Goal: Task Accomplishment & Management: Complete application form

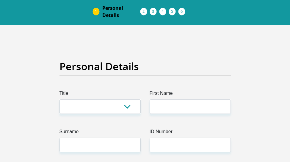
scroll to position [60, 0]
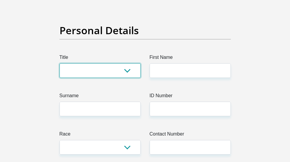
click at [125, 74] on select "Mr Ms Mrs Dr [PERSON_NAME]" at bounding box center [100, 70] width 81 height 15
select select "Ms"
click at [60, 63] on select "Mr Ms Mrs Dr [PERSON_NAME]" at bounding box center [100, 70] width 81 height 15
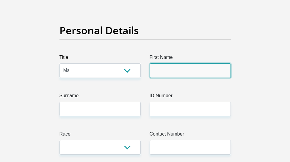
click at [164, 77] on input "First Name" at bounding box center [190, 70] width 81 height 15
type input "Mariska"
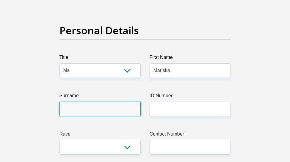
click at [124, 105] on input "Surname" at bounding box center [100, 109] width 81 height 15
type input "Frazenburg"
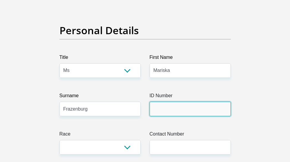
click at [180, 108] on input "ID Number" at bounding box center [190, 109] width 81 height 15
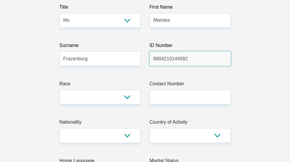
scroll to position [119, 0]
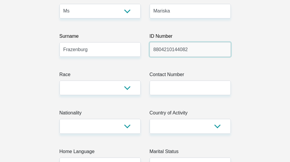
type input "8804210144082"
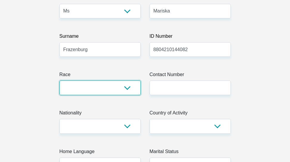
click at [129, 87] on select "Black Coloured Indian White Other" at bounding box center [100, 88] width 81 height 15
select select "2"
click at [60, 81] on select "Black Coloured Indian White Other" at bounding box center [100, 88] width 81 height 15
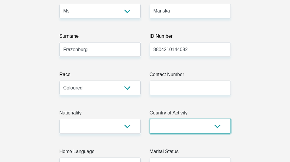
click at [183, 126] on select "[GEOGRAPHIC_DATA] [GEOGRAPHIC_DATA] [GEOGRAPHIC_DATA] [GEOGRAPHIC_DATA] [GEOGRA…" at bounding box center [190, 126] width 81 height 15
select select "ZAF"
click at [150, 119] on select "[GEOGRAPHIC_DATA] [GEOGRAPHIC_DATA] [GEOGRAPHIC_DATA] [GEOGRAPHIC_DATA] [GEOGRA…" at bounding box center [190, 126] width 81 height 15
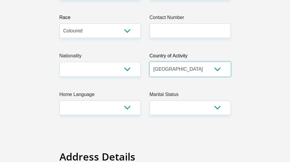
scroll to position [179, 0]
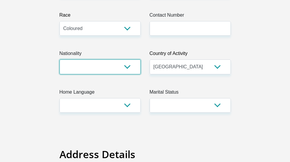
click at [129, 65] on select "[GEOGRAPHIC_DATA] [GEOGRAPHIC_DATA] [GEOGRAPHIC_DATA] [GEOGRAPHIC_DATA] [GEOGRA…" at bounding box center [100, 67] width 81 height 15
select select "ZAF"
click at [60, 60] on select "[GEOGRAPHIC_DATA] [GEOGRAPHIC_DATA] [GEOGRAPHIC_DATA] [GEOGRAPHIC_DATA] [GEOGRA…" at bounding box center [100, 67] width 81 height 15
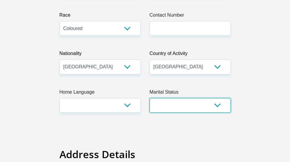
click at [202, 106] on select "Married ANC Single Divorced Widowed Married COP or Customary Law" at bounding box center [190, 105] width 81 height 15
select select "2"
click at [150, 98] on select "Married ANC Single Divorced Widowed Married COP or Customary Law" at bounding box center [190, 105] width 81 height 15
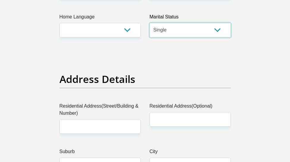
scroll to position [298, 0]
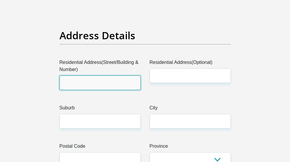
click at [125, 82] on input "Residential Address(Street/Building & Number)" at bounding box center [100, 83] width 81 height 15
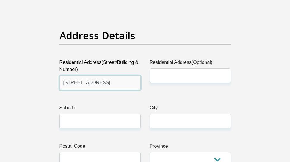
type input "[STREET_ADDRESS]"
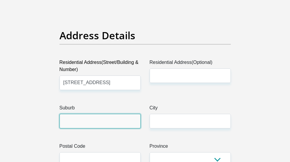
click at [96, 120] on input "Suburb" at bounding box center [100, 121] width 81 height 15
type input "princess"
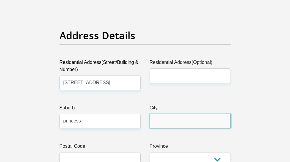
click at [166, 122] on input "City" at bounding box center [190, 121] width 81 height 15
type input "Roodepoort"
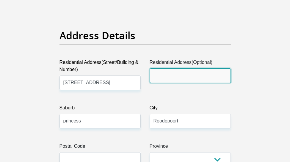
click at [192, 76] on input "Residential Address(Optional)" at bounding box center [190, 75] width 81 height 15
click at [174, 76] on input "Residential Address(Optional)" at bounding box center [190, 75] width 81 height 15
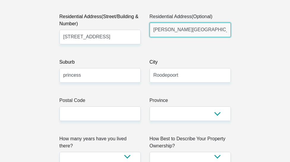
scroll to position [357, 0]
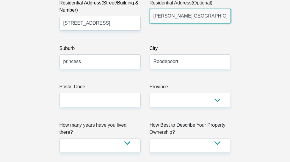
type input "[PERSON_NAME][GEOGRAPHIC_DATA]"
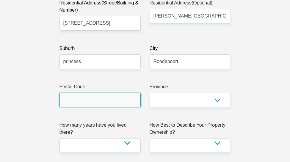
click at [121, 100] on input "Postal Code" at bounding box center [100, 100] width 81 height 15
type input "1724"
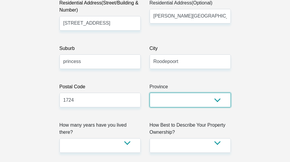
click at [179, 97] on select "Eastern Cape Free State [GEOGRAPHIC_DATA] [GEOGRAPHIC_DATA][DATE] [GEOGRAPHIC_D…" at bounding box center [190, 100] width 81 height 15
select select "Gauteng"
click at [150, 93] on select "Eastern Cape Free State [GEOGRAPHIC_DATA] [GEOGRAPHIC_DATA][DATE] [GEOGRAPHIC_D…" at bounding box center [190, 100] width 81 height 15
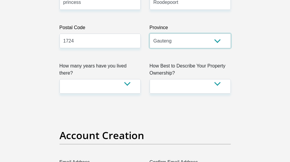
scroll to position [417, 0]
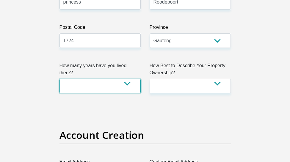
click at [125, 79] on select "less than 1 year 1-3 years 3-5 years 5+ years" at bounding box center [100, 86] width 81 height 15
select select "2"
click at [60, 79] on select "less than 1 year 1-3 years 3-5 years 5+ years" at bounding box center [100, 86] width 81 height 15
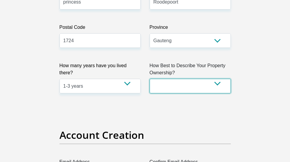
click at [204, 85] on select "Owned Rented Family Owned Company Dwelling" at bounding box center [190, 86] width 81 height 15
select select "Rented"
click at [150, 79] on select "Owned Rented Family Owned Company Dwelling" at bounding box center [190, 86] width 81 height 15
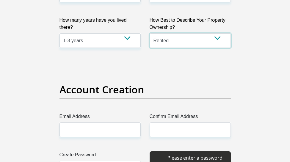
scroll to position [476, 0]
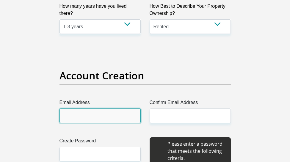
click at [84, 118] on input "Email Address" at bounding box center [100, 116] width 81 height 15
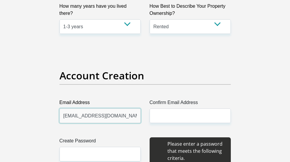
type input "[EMAIL_ADDRESS][DOMAIN_NAME]"
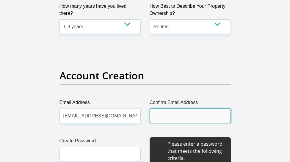
click at [171, 116] on input "Confirm Email Address" at bounding box center [190, 116] width 81 height 15
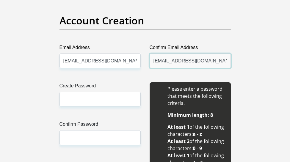
scroll to position [536, 0]
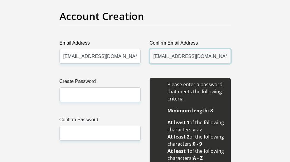
type input "[EMAIL_ADDRESS][DOMAIN_NAME]"
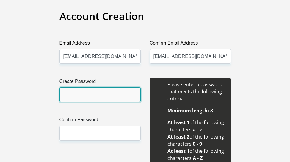
click at [105, 98] on input "Create Password" at bounding box center [100, 95] width 81 height 15
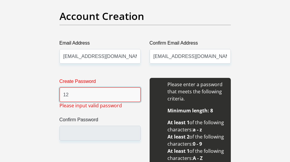
type input "1"
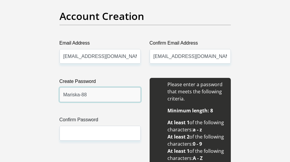
type input "Mariska-88"
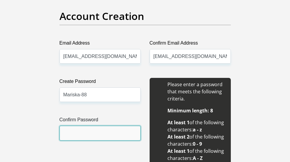
click at [124, 137] on input "Confirm Password" at bounding box center [100, 133] width 81 height 15
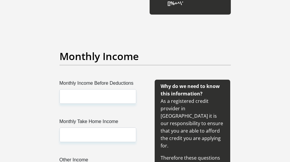
scroll to position [715, 0]
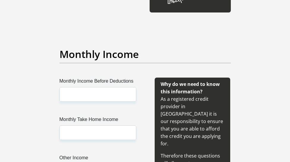
type input "Mariska-88"
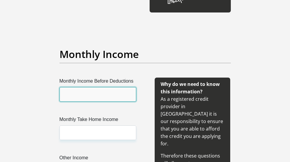
click at [102, 95] on input "Monthly Income Before Deductions" at bounding box center [98, 94] width 77 height 15
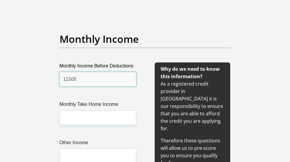
scroll to position [744, 0]
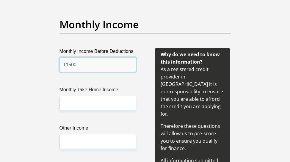
type input "11500"
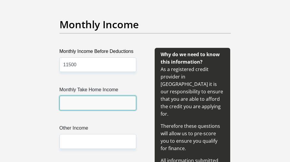
click at [106, 102] on input "Monthly Take Home Income" at bounding box center [98, 103] width 77 height 15
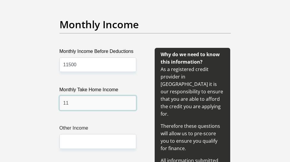
type input "1"
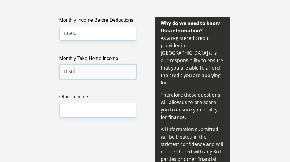
scroll to position [804, 0]
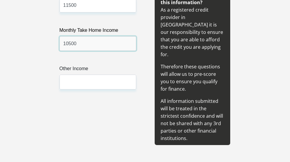
type input "10500"
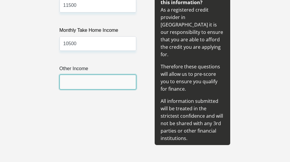
click at [92, 79] on input "Other Income" at bounding box center [98, 82] width 77 height 15
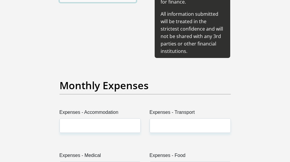
scroll to position [893, 0]
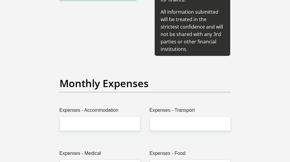
type input "0.00"
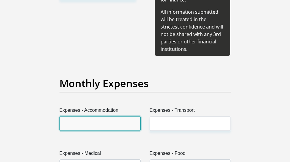
click at [98, 116] on input "Expenses - Accommodation" at bounding box center [100, 123] width 81 height 15
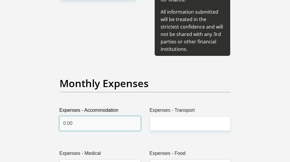
type input "0.00"
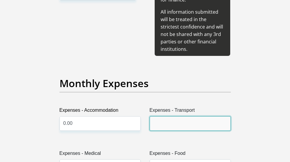
click at [169, 116] on input "Expenses - Transport" at bounding box center [190, 123] width 81 height 15
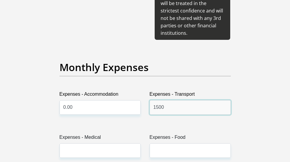
scroll to position [923, 0]
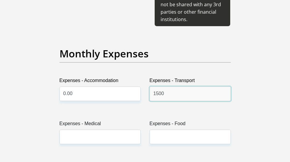
type input "1500"
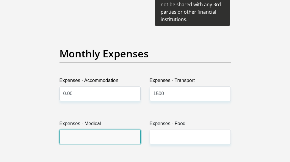
click at [113, 130] on input "Expenses - Medical" at bounding box center [100, 137] width 81 height 15
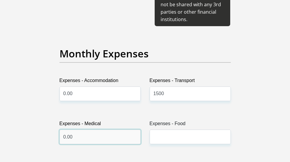
type input "0.00"
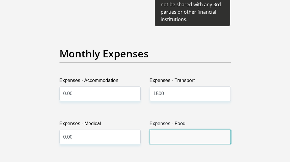
click at [164, 130] on input "Expenses - Food" at bounding box center [190, 137] width 81 height 15
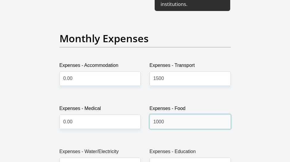
scroll to position [953, 0]
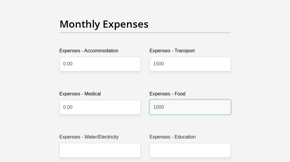
type input "1000"
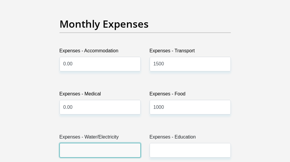
click at [107, 143] on input "Expenses - Water/Electricity" at bounding box center [100, 150] width 81 height 15
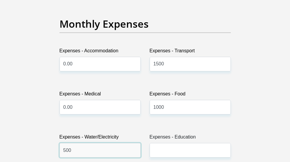
type input "500"
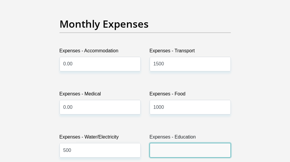
click at [181, 143] on input "Expenses - Education" at bounding box center [190, 150] width 81 height 15
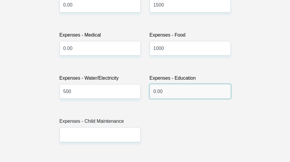
scroll to position [1012, 0]
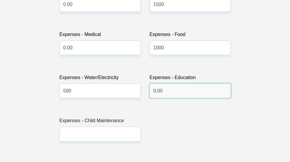
type input "0.00"
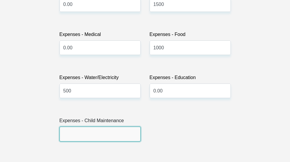
click at [106, 127] on input "Expenses - Child Maintenance" at bounding box center [100, 134] width 81 height 15
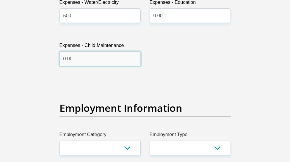
scroll to position [1102, 0]
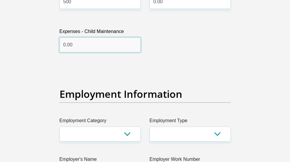
type input "0.00"
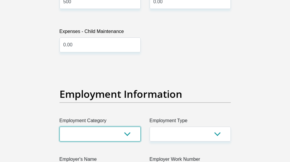
click at [113, 127] on select "AGRICULTURE ALCOHOL & TOBACCO CONSTRUCTION MATERIALS METALLURGY EQUIPMENT FOR R…" at bounding box center [100, 134] width 81 height 15
select select "26"
click at [60, 127] on select "AGRICULTURE ALCOHOL & TOBACCO CONSTRUCTION MATERIALS METALLURGY EQUIPMENT FOR R…" at bounding box center [100, 134] width 81 height 15
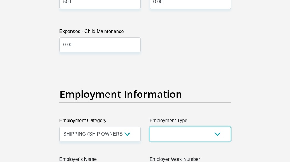
click at [170, 127] on select "College/Lecturer Craft Seller Creative Driver Executive Farmer Forces - Non Com…" at bounding box center [190, 134] width 81 height 15
select select "Office Staff/Clerk"
click at [150, 127] on select "College/Lecturer Craft Seller Creative Driver Executive Farmer Forces - Non Com…" at bounding box center [190, 134] width 81 height 15
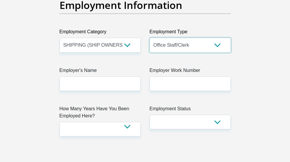
scroll to position [1191, 0]
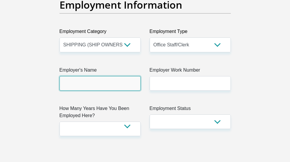
click at [113, 76] on input "Employer's Name" at bounding box center [100, 83] width 81 height 15
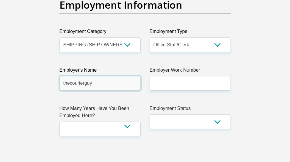
click at [70, 76] on input "thecourierguy" at bounding box center [100, 83] width 81 height 15
click at [86, 76] on input "thecourierguy" at bounding box center [100, 83] width 81 height 15
type input "thecourierguy"
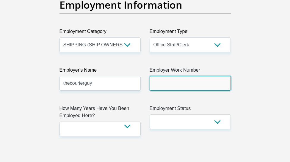
click at [180, 77] on input "Employer Work Number" at bounding box center [190, 83] width 81 height 15
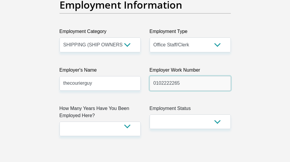
type input "0102222265"
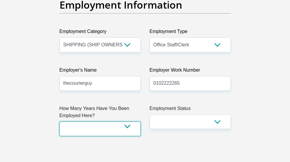
click at [128, 122] on select "less than 1 year 1-3 years 3-5 years 5+ years" at bounding box center [100, 129] width 81 height 15
select select "24"
click at [60, 122] on select "less than 1 year 1-3 years 3-5 years 5+ years" at bounding box center [100, 129] width 81 height 15
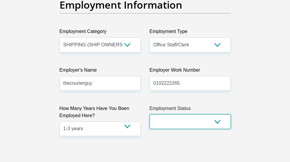
click at [180, 115] on select "Permanent/Full-time Part-time/Casual [DEMOGRAPHIC_DATA] Worker Self-Employed Ho…" at bounding box center [190, 122] width 81 height 15
select select "1"
click at [150, 115] on select "Permanent/Full-time Part-time/Casual [DEMOGRAPHIC_DATA] Worker Self-Employed Ho…" at bounding box center [190, 122] width 81 height 15
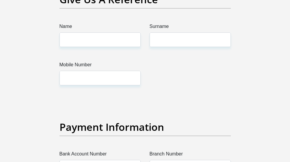
scroll to position [1340, 0]
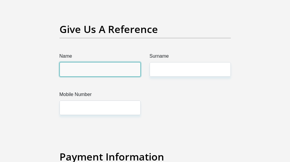
click at [118, 63] on input "Name" at bounding box center [100, 69] width 81 height 15
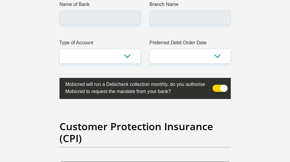
scroll to position [1578, 0]
